Goal: Complete application form

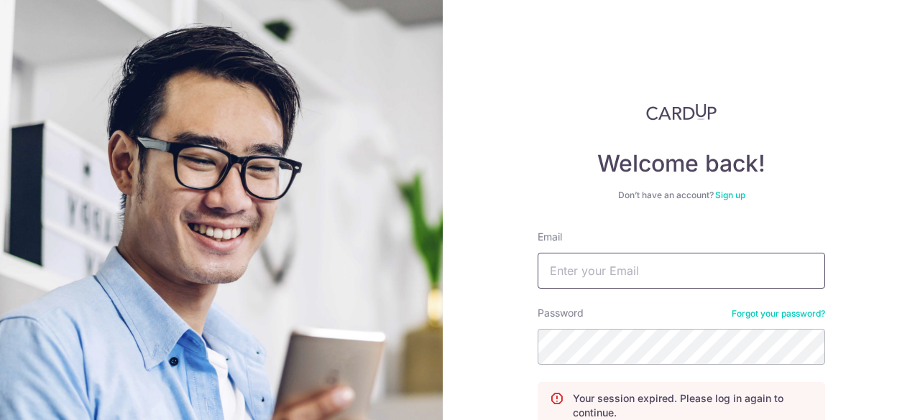
click at [734, 269] on input "Email" at bounding box center [680, 271] width 287 height 36
type input "remask97@gmail.com"
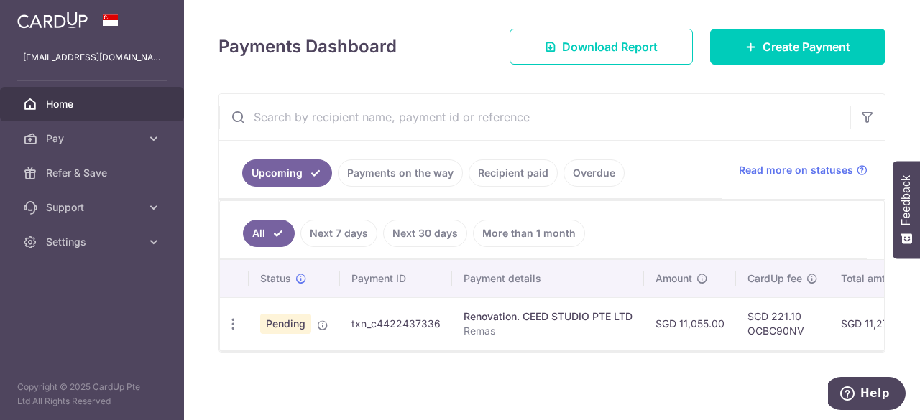
scroll to position [186, 0]
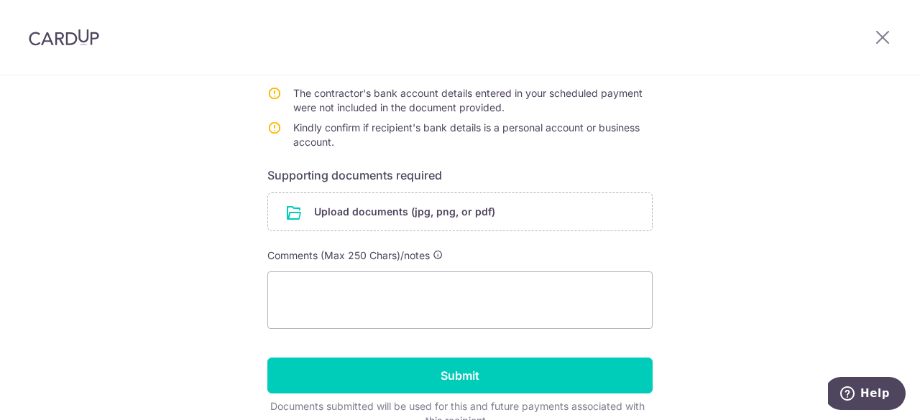
scroll to position [309, 0]
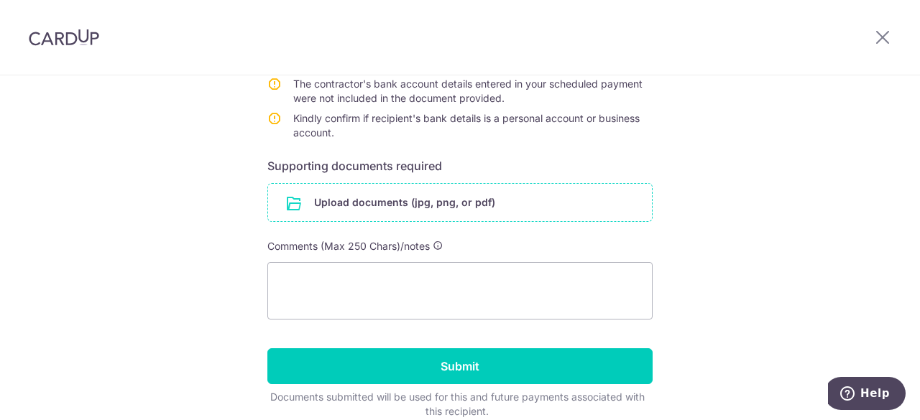
click at [480, 209] on input "file" at bounding box center [460, 202] width 384 height 37
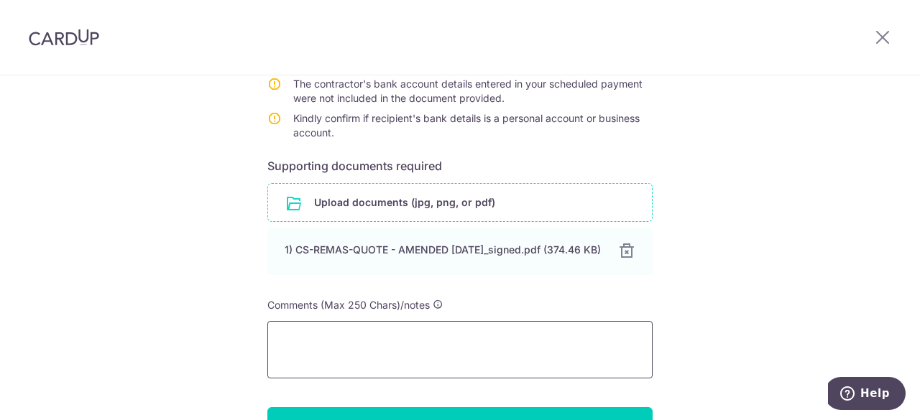
click at [467, 342] on textarea at bounding box center [459, 349] width 385 height 57
click at [378, 351] on textarea "business accountm payment details in the last page" at bounding box center [459, 349] width 385 height 57
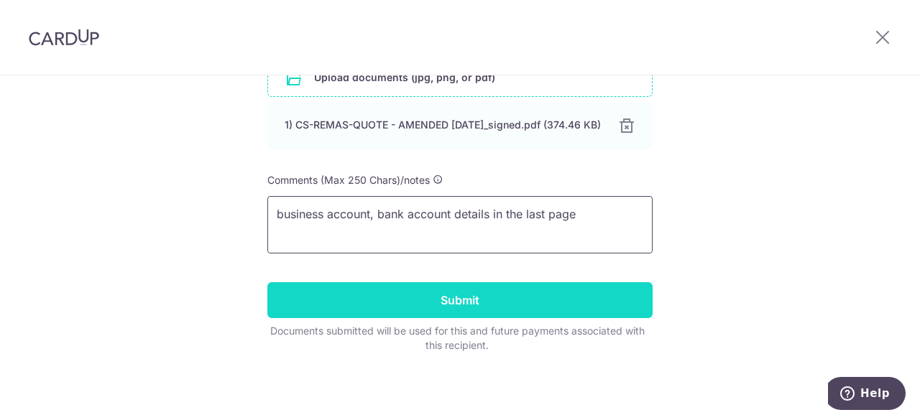
type textarea "business account, bank account details in the last page"
click at [551, 307] on input "Submit" at bounding box center [459, 300] width 385 height 36
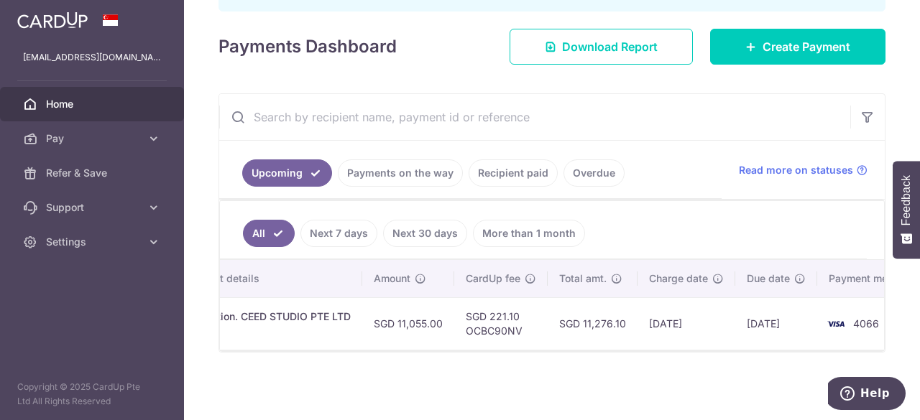
scroll to position [0, 322]
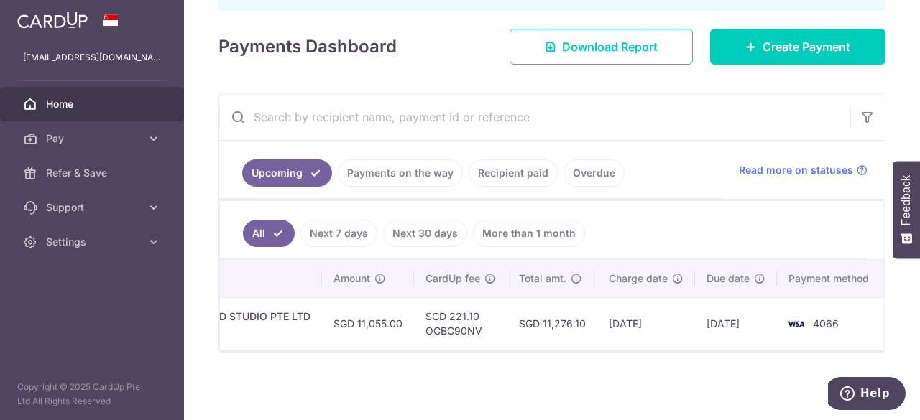
click at [266, 324] on p "Remas" at bounding box center [226, 331] width 169 height 14
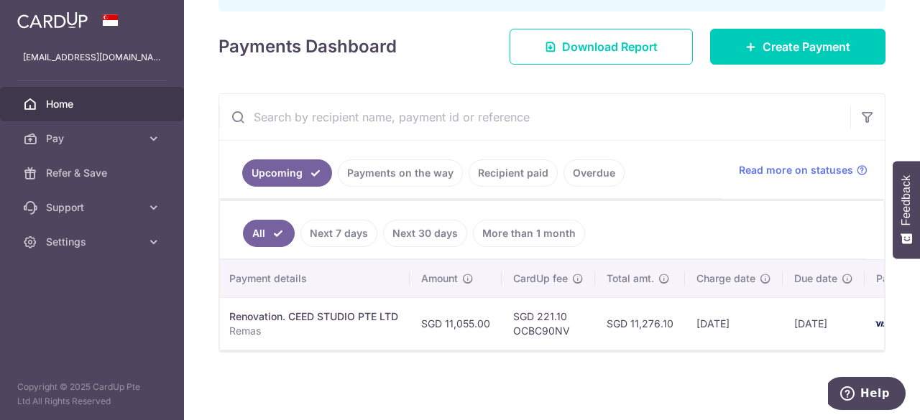
scroll to position [0, 0]
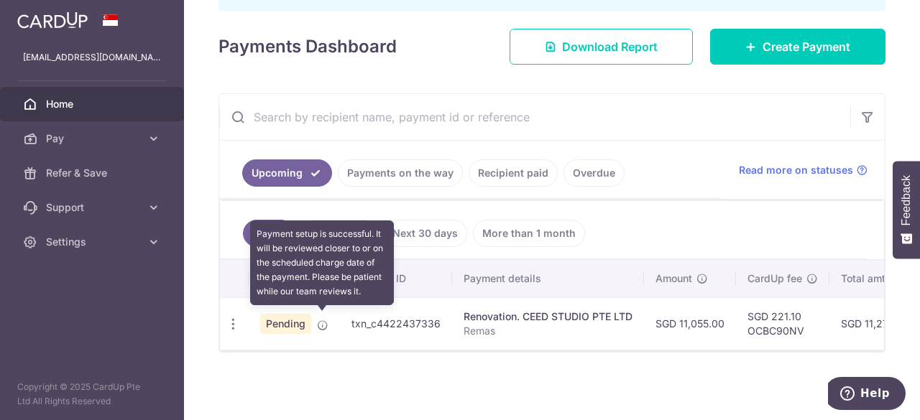
click at [322, 324] on icon at bounding box center [322, 325] width 11 height 11
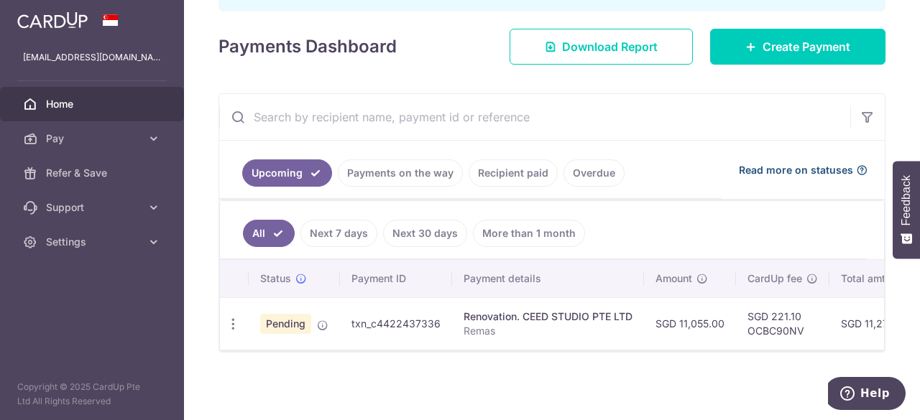
click at [777, 163] on span "Read more on statuses" at bounding box center [796, 170] width 114 height 14
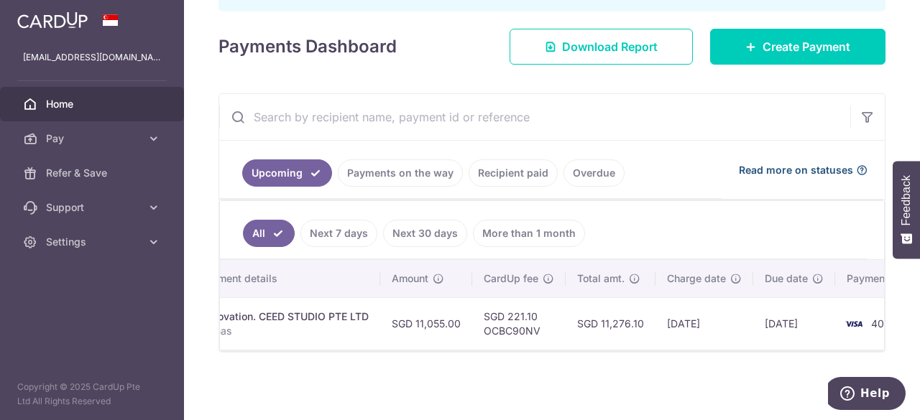
scroll to position [0, 322]
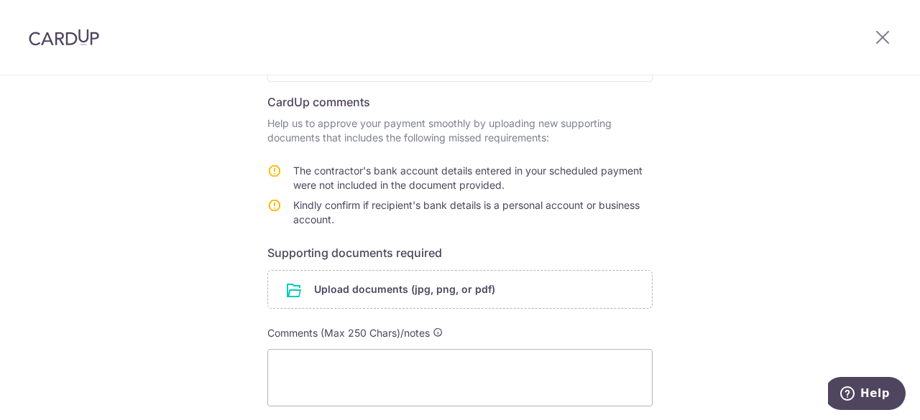
scroll to position [373, 0]
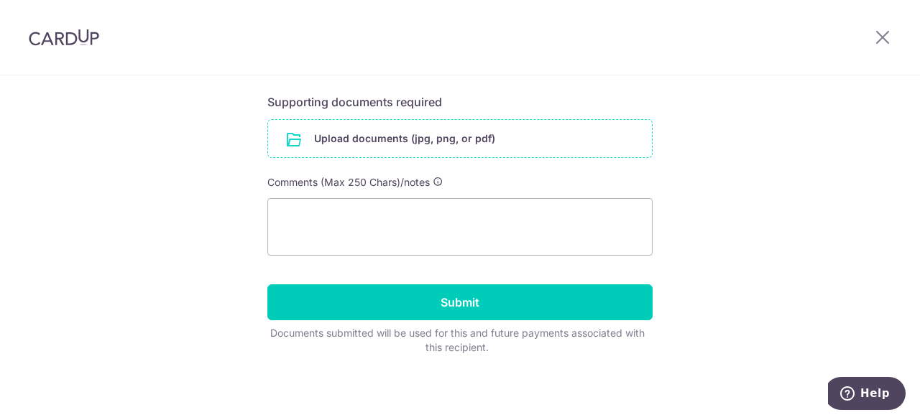
click at [398, 152] on input "file" at bounding box center [460, 138] width 384 height 37
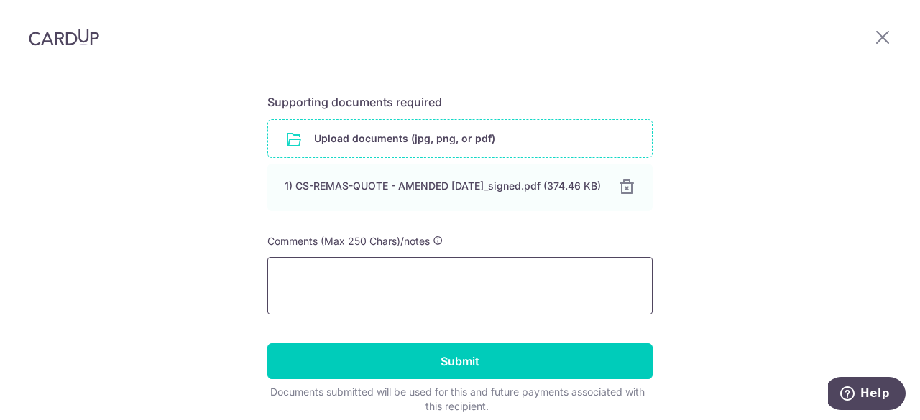
click at [542, 299] on textarea at bounding box center [459, 285] width 385 height 57
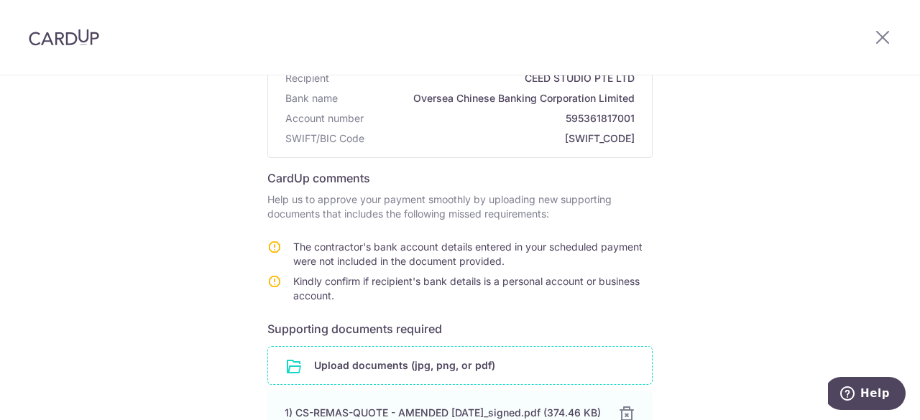
scroll to position [439, 0]
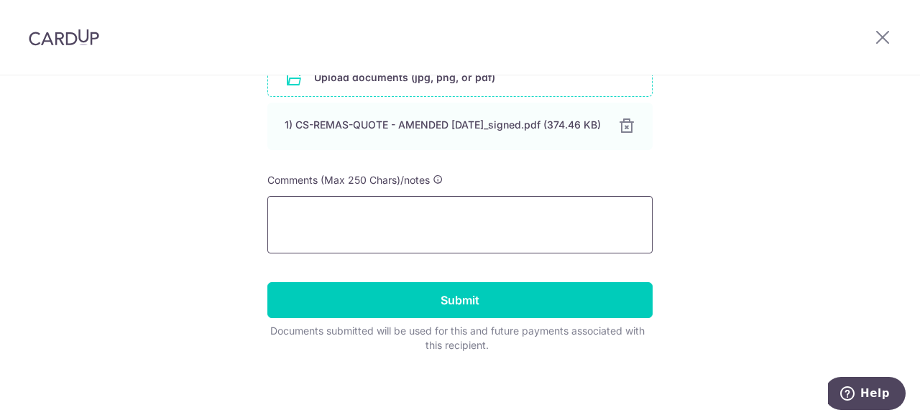
click at [496, 210] on textarea at bounding box center [459, 224] width 385 height 57
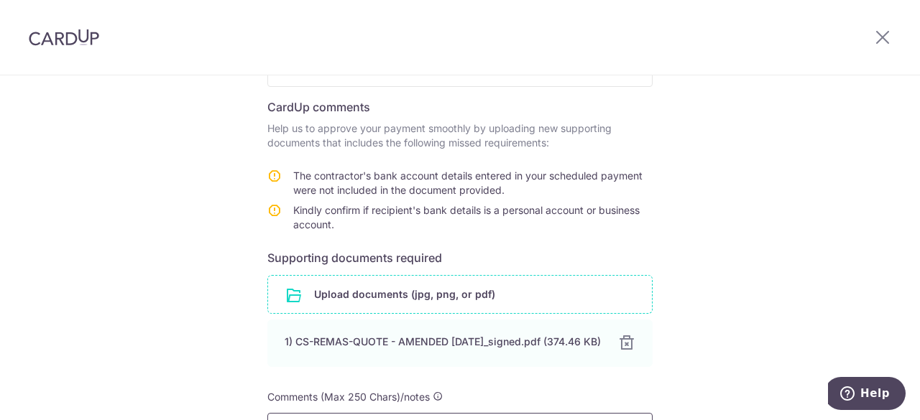
scroll to position [240, 0]
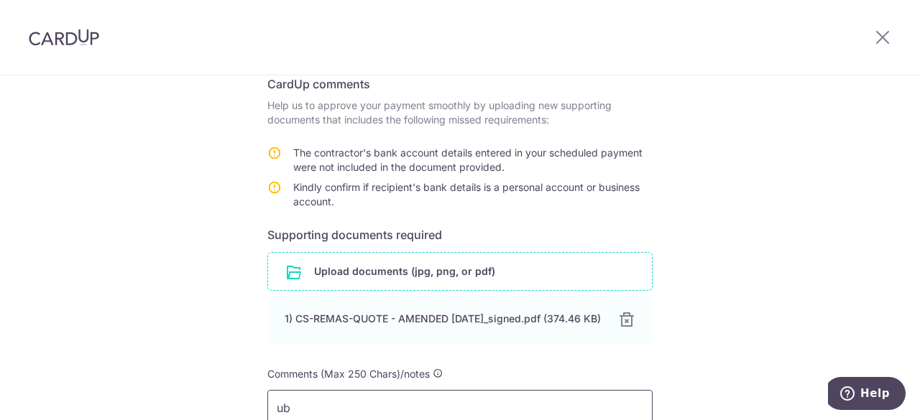
type textarea "u"
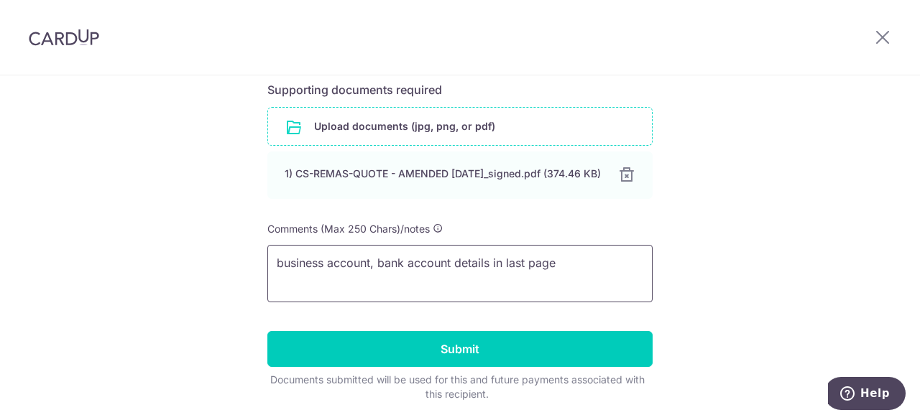
scroll to position [425, 0]
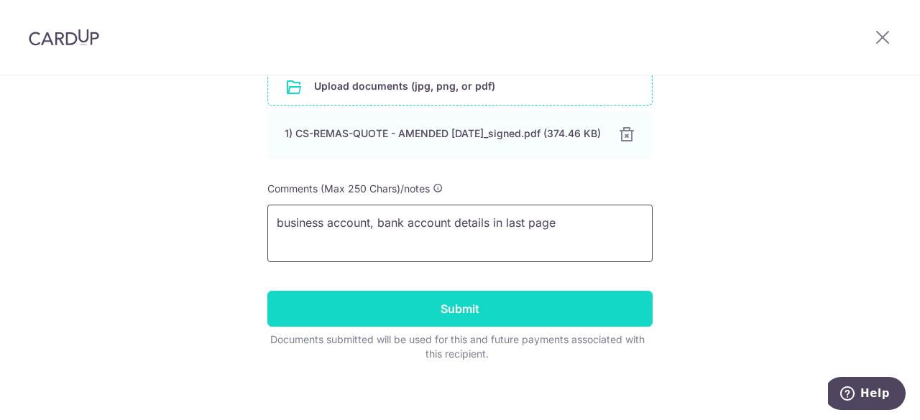
type textarea "business account, bank account details in last page"
click at [448, 319] on input "Submit" at bounding box center [459, 309] width 385 height 36
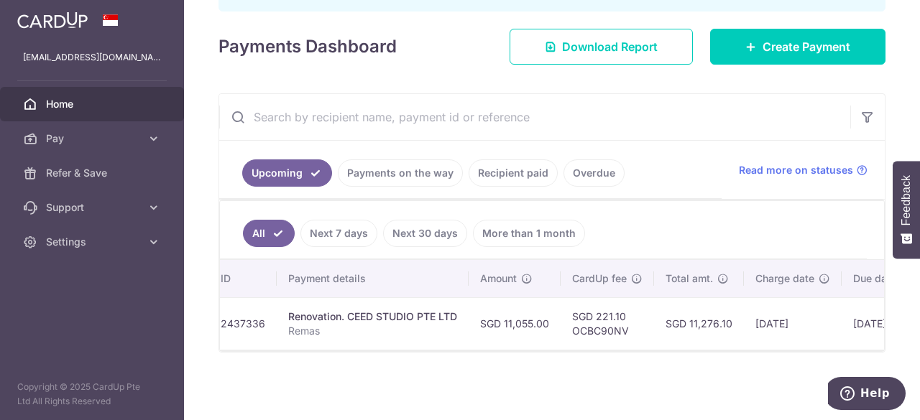
scroll to position [0, 322]
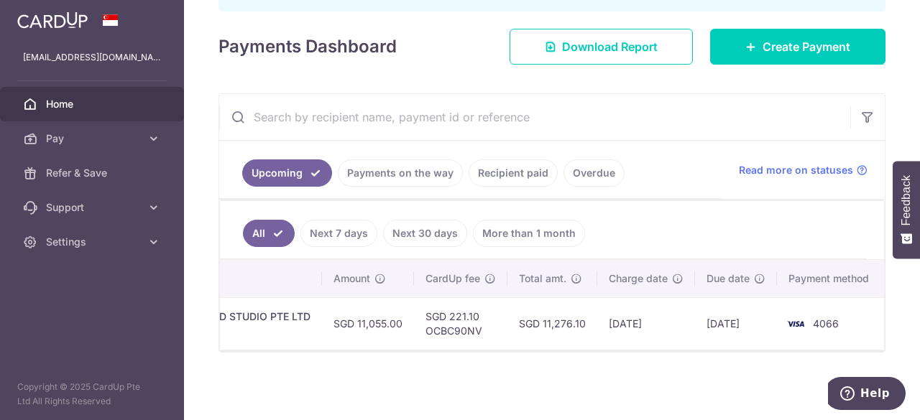
click at [429, 169] on link "Payments on the way" at bounding box center [400, 173] width 125 height 27
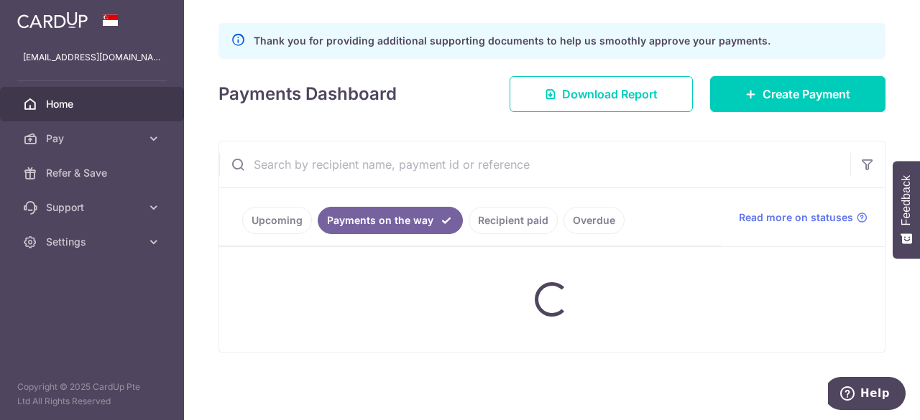
scroll to position [233, 0]
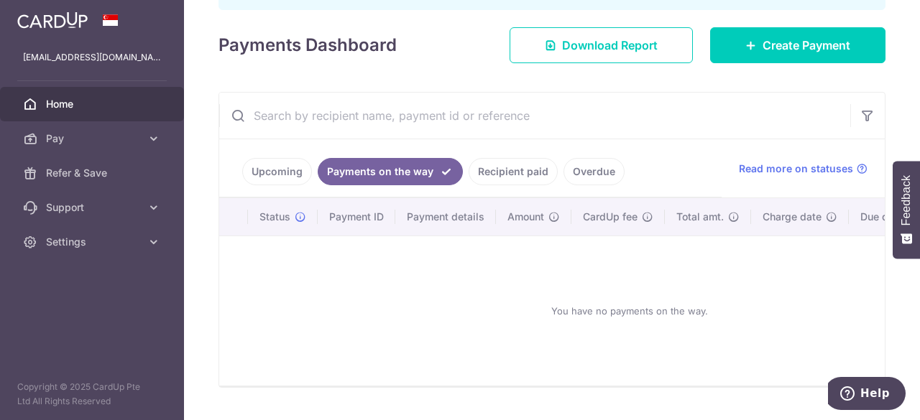
click at [271, 162] on link "Upcoming" at bounding box center [277, 171] width 70 height 27
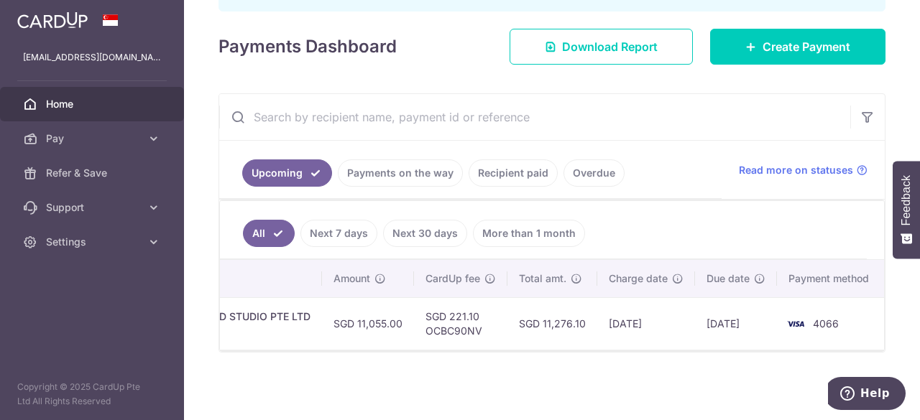
scroll to position [0, 0]
